Goal: Task Accomplishment & Management: Use online tool/utility

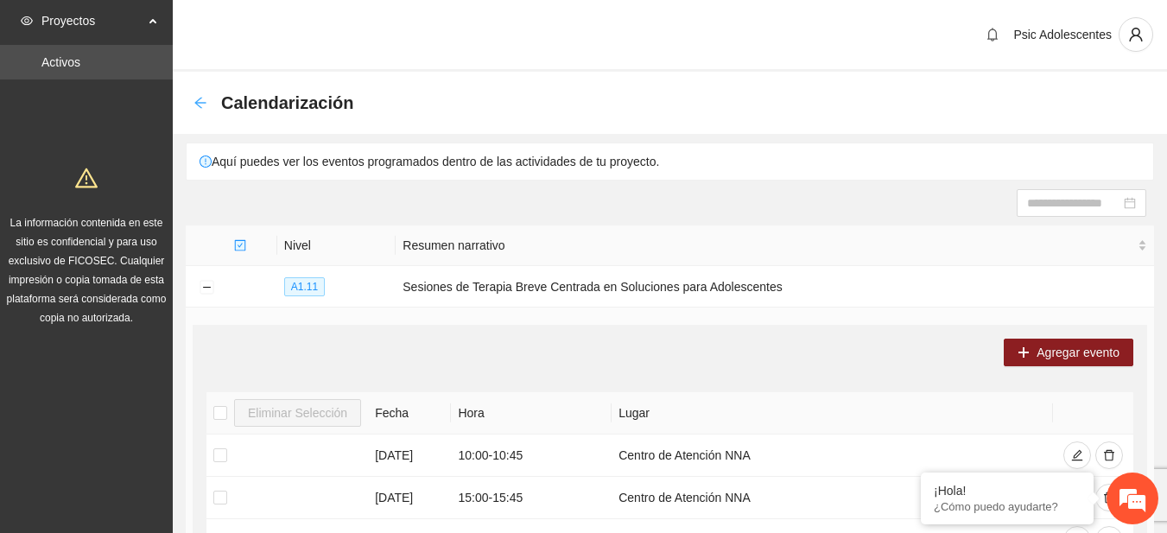
click at [195, 98] on icon "arrow-left" at bounding box center [201, 103] width 14 height 14
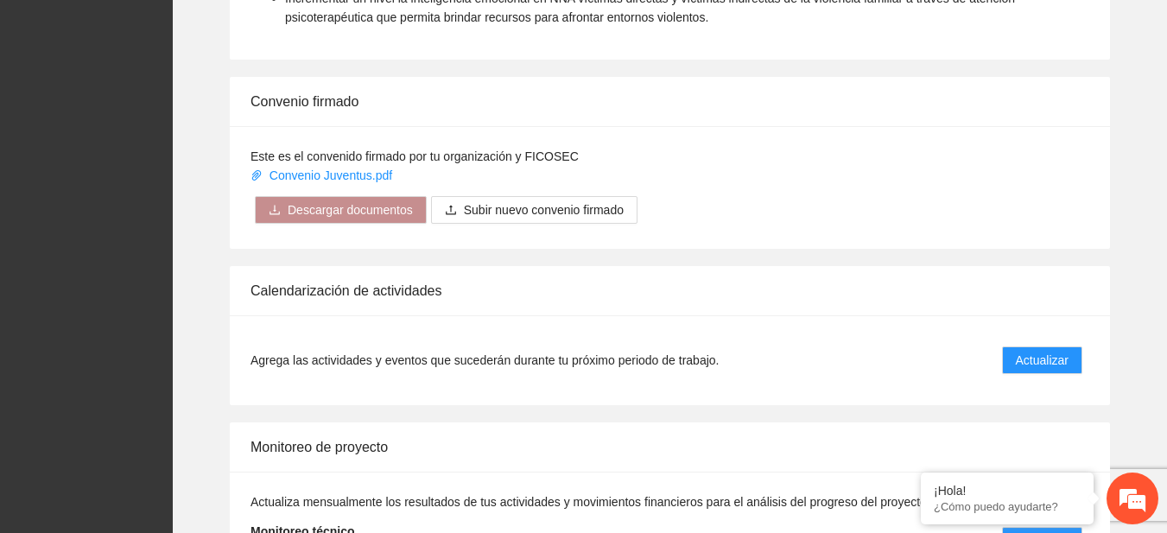
scroll to position [1407, 0]
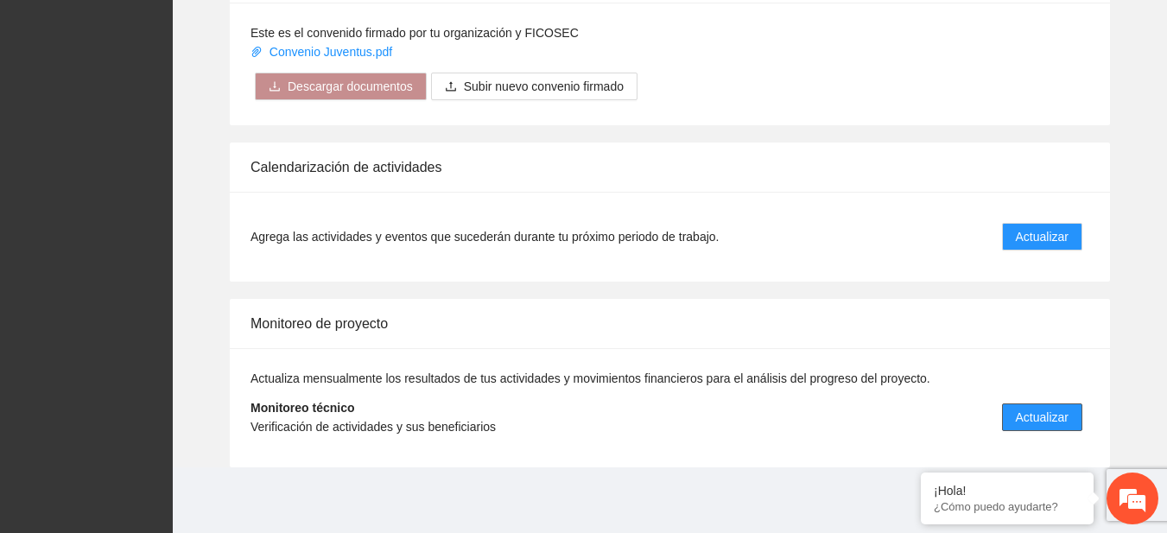
click at [1042, 429] on button "Actualizar" at bounding box center [1042, 417] width 80 height 28
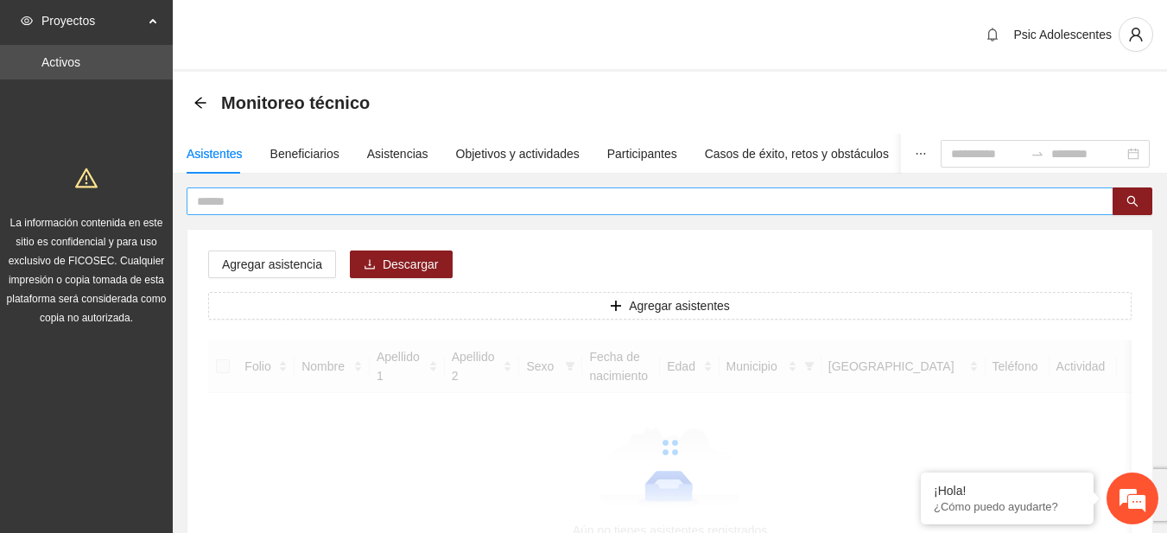
click at [325, 195] on input "text" at bounding box center [643, 201] width 892 height 19
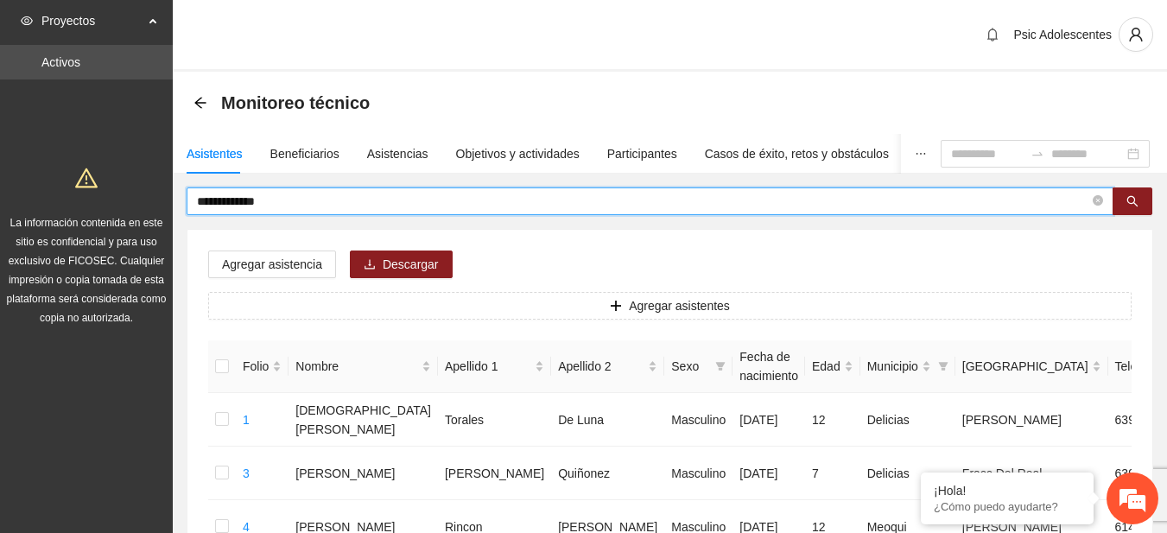
type input "**********"
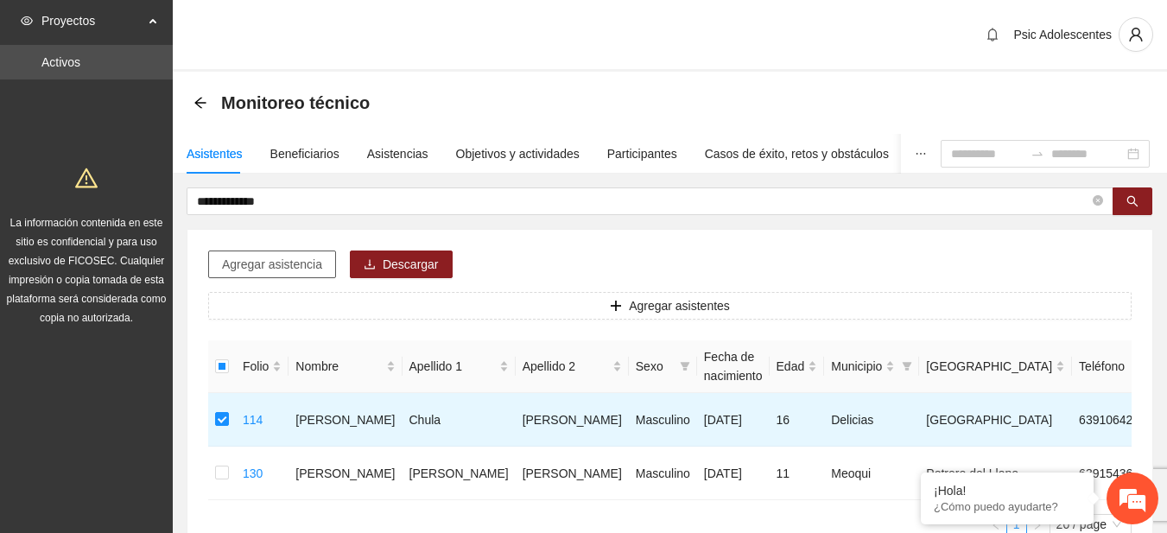
click at [308, 269] on span "Agregar asistencia" at bounding box center [272, 264] width 100 height 19
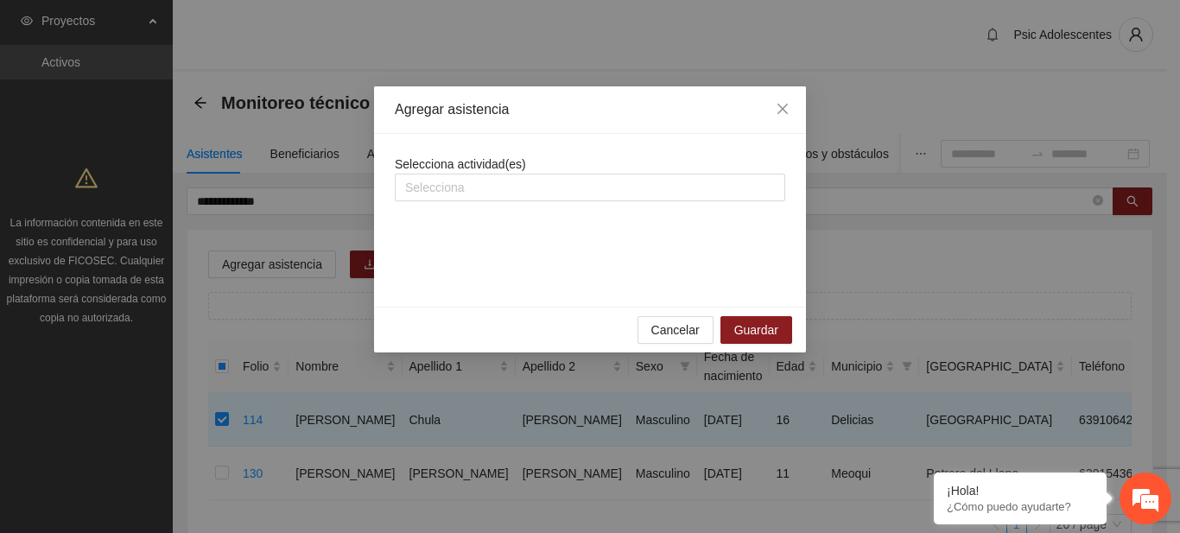
click at [423, 202] on div "Selecciona actividad(es) Selecciona" at bounding box center [590, 220] width 391 height 131
click at [416, 193] on div at bounding box center [590, 187] width 382 height 21
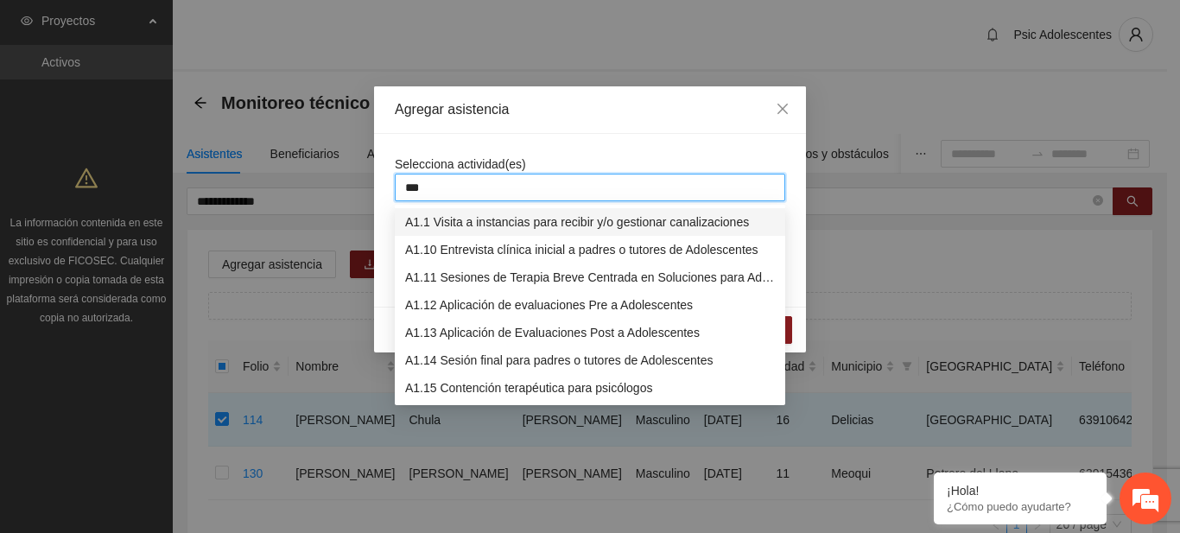
type input "****"
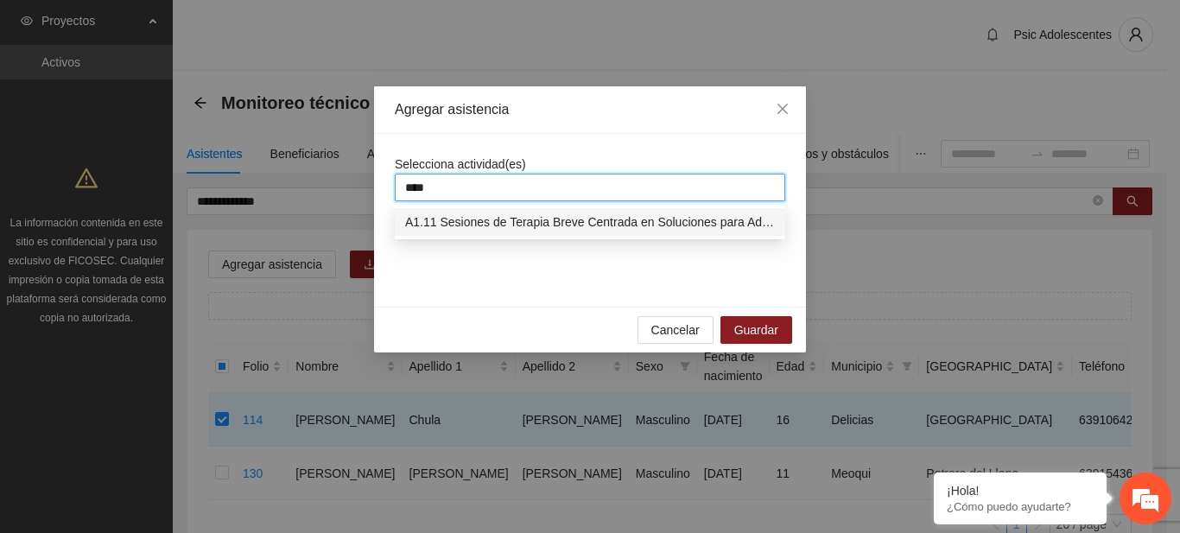
click at [429, 218] on div "A1.11 Sesiones de Terapia Breve Centrada en Soluciones para Adolescentes" at bounding box center [590, 222] width 370 height 19
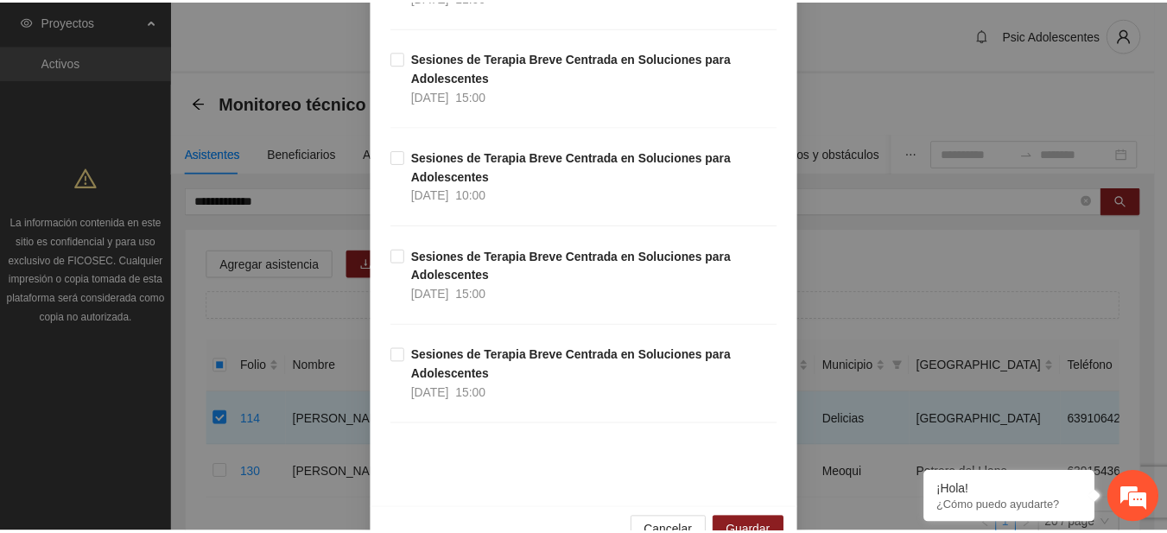
scroll to position [23804, 0]
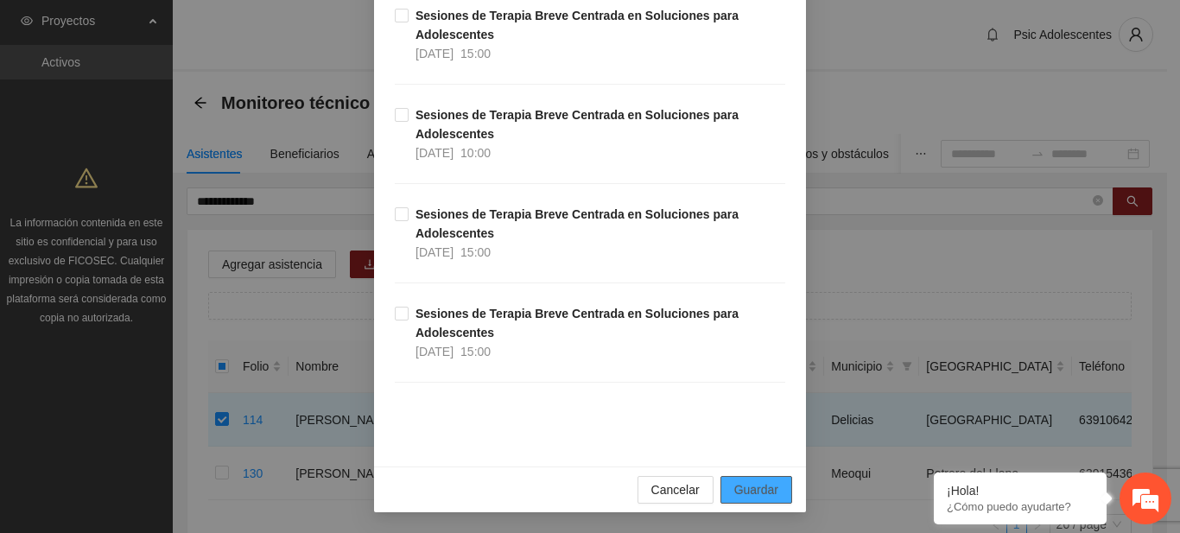
click at [753, 479] on button "Guardar" at bounding box center [757, 490] width 72 height 28
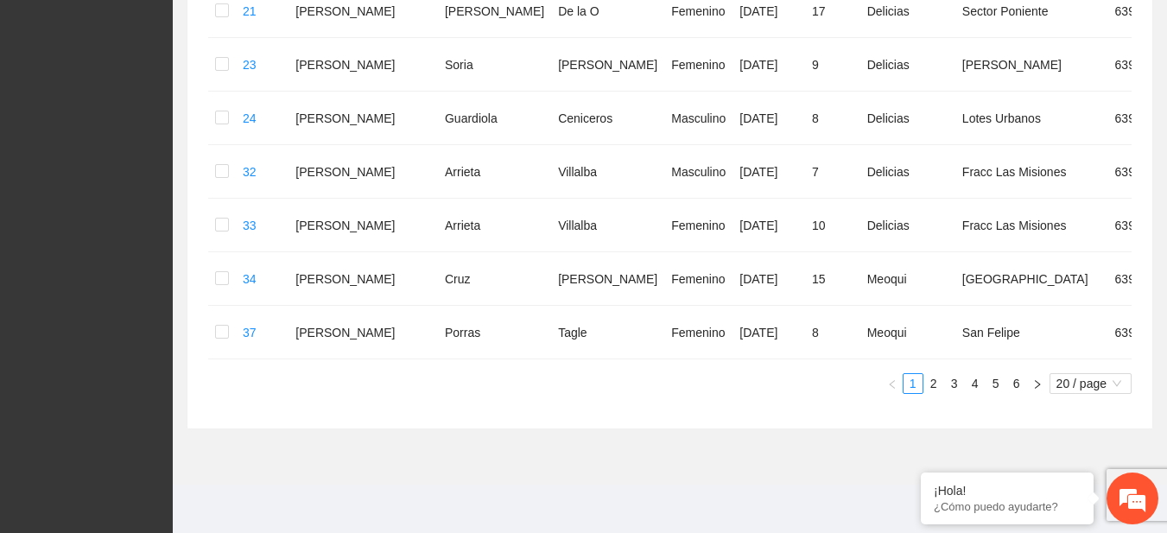
scroll to position [0, 0]
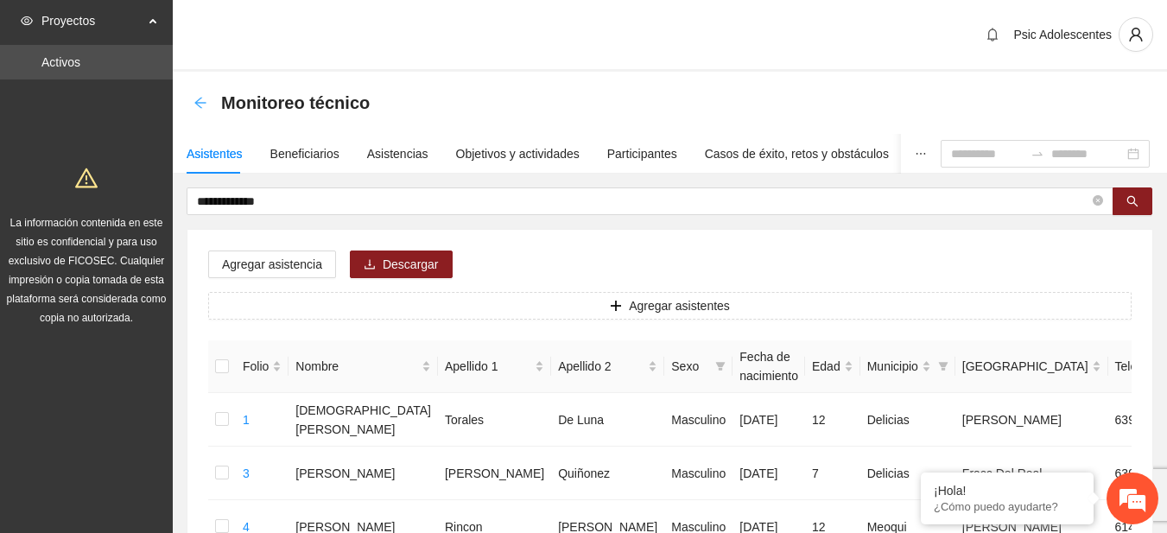
click at [194, 100] on icon "arrow-left" at bounding box center [201, 103] width 14 height 14
